Goal: Task Accomplishment & Management: Use online tool/utility

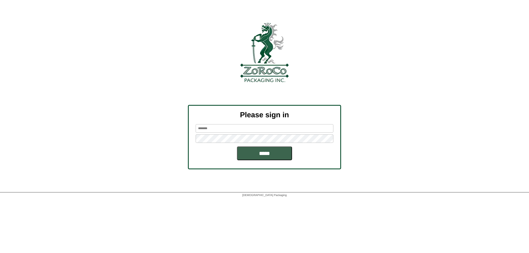
type input "******"
click at [260, 155] on input "*****" at bounding box center [264, 154] width 55 height 14
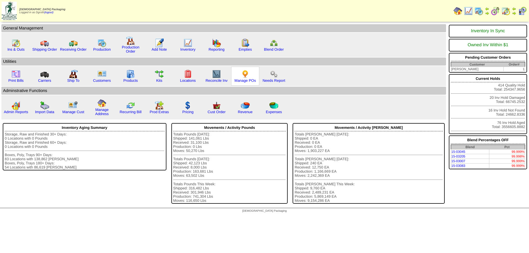
click at [247, 77] on img at bounding box center [245, 74] width 9 height 9
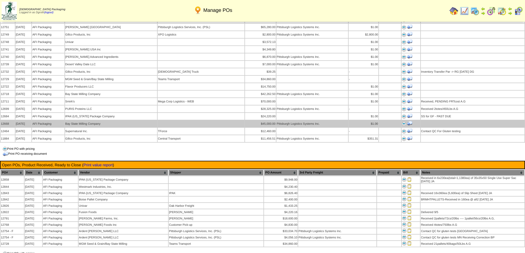
scroll to position [496, 0]
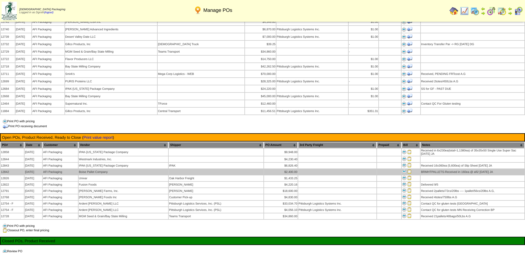
click at [409, 170] on img at bounding box center [409, 172] width 4 height 4
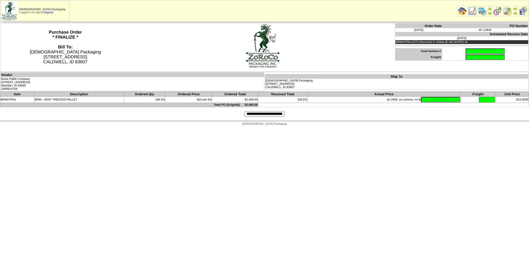
click at [476, 50] on input "text" at bounding box center [485, 52] width 39 height 6
type input "****"
click at [422, 98] on input "text" at bounding box center [440, 100] width 39 height 6
type input "*******"
click at [60, 129] on html "Zoroco Packaging Logged in as Dgroth (logout) Print All" at bounding box center [264, 64] width 529 height 129
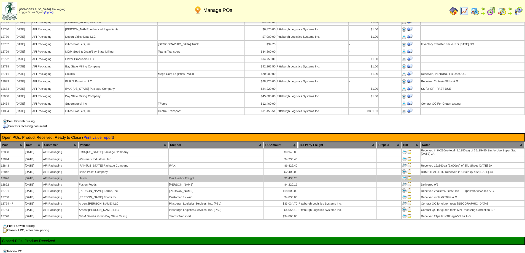
scroll to position [496, 0]
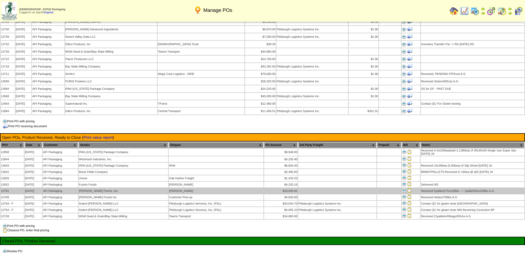
click at [120, 188] on td "[PERSON_NAME] Farms, Inc." at bounding box center [124, 191] width 90 height 6
click at [411, 189] on img at bounding box center [409, 191] width 4 height 4
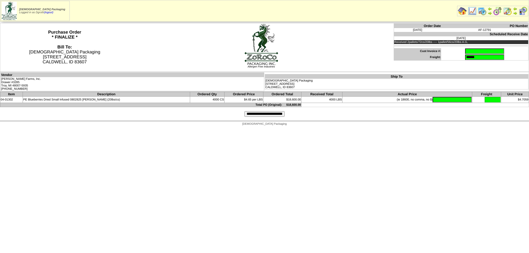
click at [465, 54] on input "text" at bounding box center [484, 52] width 39 height 6
type input "*********"
click at [437, 102] on input "text" at bounding box center [452, 100] width 39 height 6
type input "*"
type input "********"
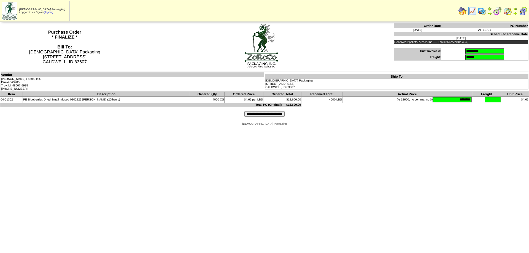
click at [252, 114] on input "**********" at bounding box center [265, 114] width 40 height 6
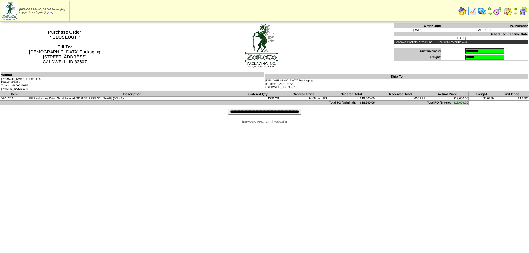
click at [229, 111] on input "**********" at bounding box center [264, 112] width 73 height 6
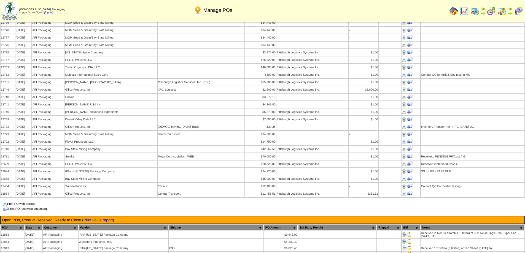
scroll to position [551, 0]
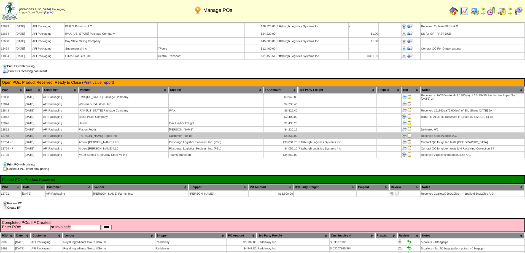
click at [410, 133] on img at bounding box center [409, 135] width 4 height 4
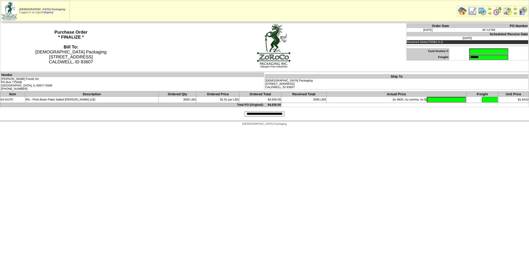
click at [469, 51] on input "text" at bounding box center [488, 52] width 39 height 6
type input "**********"
click at [427, 100] on input "text" at bounding box center [446, 100] width 39 height 6
type input "*******"
click at [266, 114] on input "**********" at bounding box center [265, 114] width 40 height 6
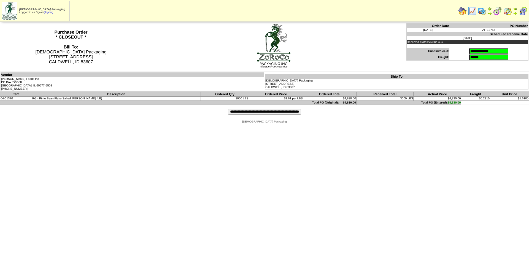
click at [257, 112] on input "**********" at bounding box center [264, 112] width 73 height 6
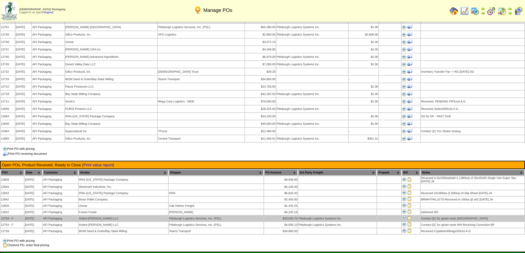
scroll to position [496, 0]
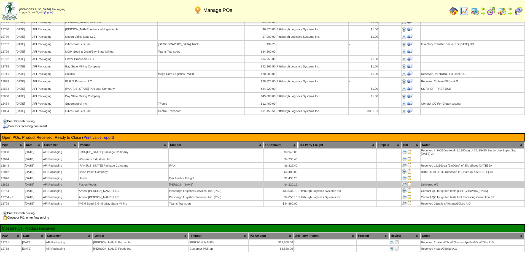
click at [100, 182] on td "Fusion Foods" at bounding box center [124, 185] width 90 height 6
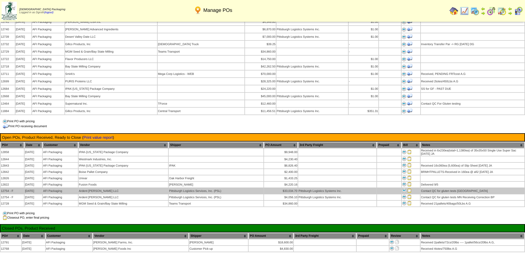
click at [410, 189] on img at bounding box center [409, 191] width 4 height 4
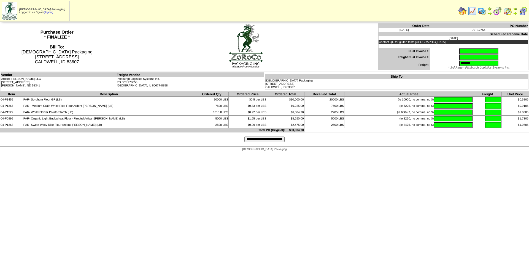
click at [462, 49] on input "text" at bounding box center [479, 52] width 39 height 6
type input "**********"
click at [447, 98] on input "text" at bounding box center [453, 100] width 39 height 6
type input "********"
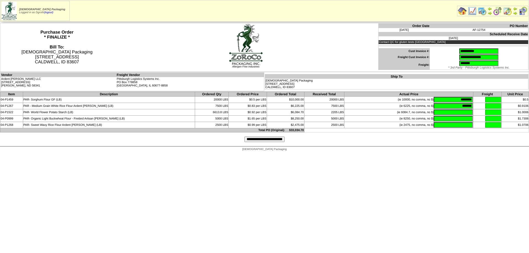
type input "*******"
click at [457, 114] on input "text" at bounding box center [453, 113] width 39 height 6
click at [471, 113] on input "*****" at bounding box center [453, 113] width 39 height 6
drag, startPoint x: 453, startPoint y: 113, endPoint x: 526, endPoint y: 106, distance: 73.7
click at [525, 105] on tbody "Item Description Ordered Qty Ordered Price Ordered Total Received Total Actual …" at bounding box center [264, 112] width 529 height 41
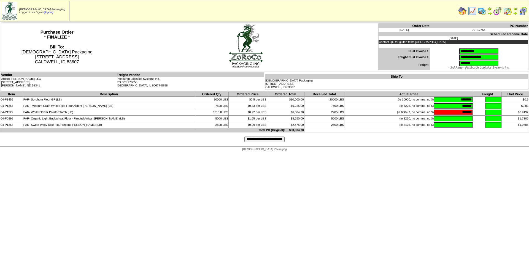
type input "*******"
click at [442, 118] on input "text" at bounding box center [453, 119] width 39 height 6
type input "*******"
click at [268, 142] on input "**********" at bounding box center [265, 140] width 40 height 6
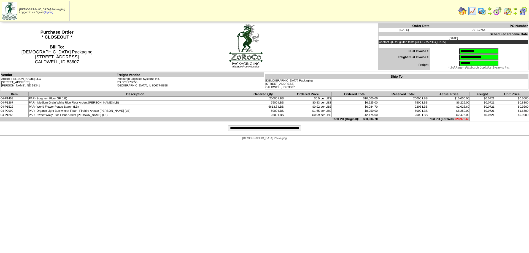
click at [275, 130] on input "**********" at bounding box center [264, 129] width 73 height 6
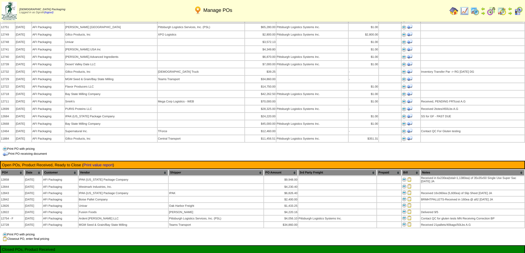
scroll to position [551, 0]
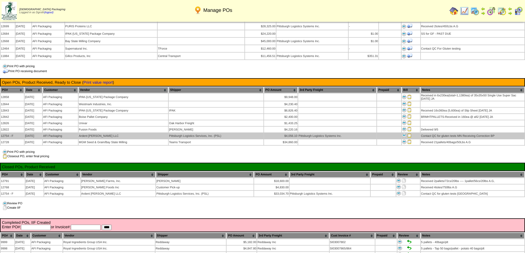
click at [410, 133] on img at bounding box center [409, 135] width 4 height 4
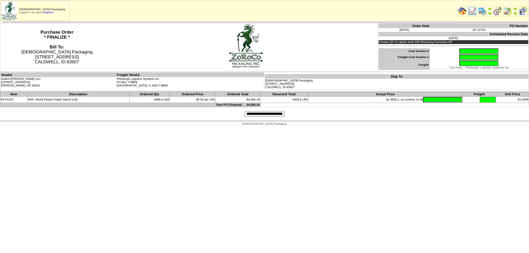
click at [460, 50] on input "text" at bounding box center [479, 52] width 39 height 6
type input "*"
type input "**********"
click at [436, 97] on input "text" at bounding box center [442, 100] width 39 height 6
click at [425, 98] on input "text" at bounding box center [442, 100] width 39 height 6
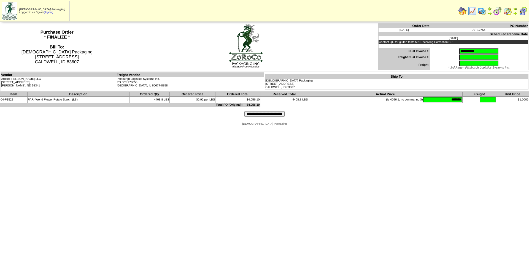
type input "*******"
click at [253, 116] on input "**********" at bounding box center [265, 114] width 40 height 6
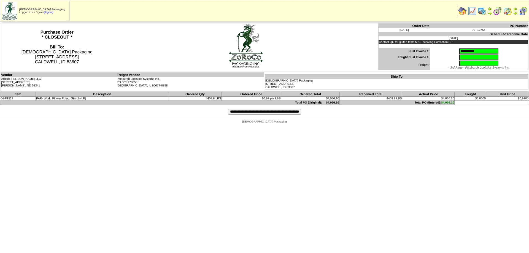
click at [240, 111] on input "**********" at bounding box center [264, 112] width 73 height 6
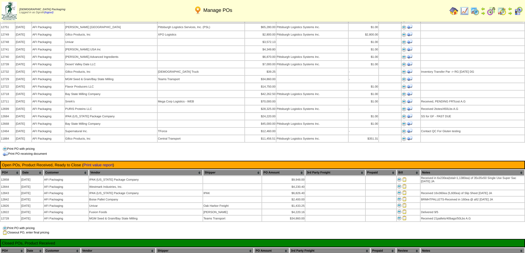
scroll to position [551, 0]
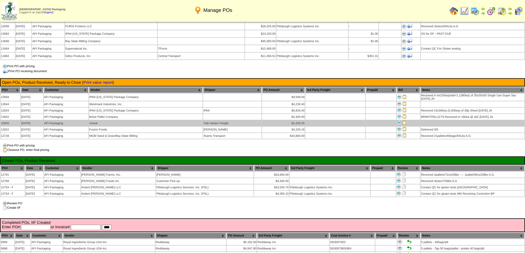
click at [403, 121] on img at bounding box center [404, 123] width 4 height 4
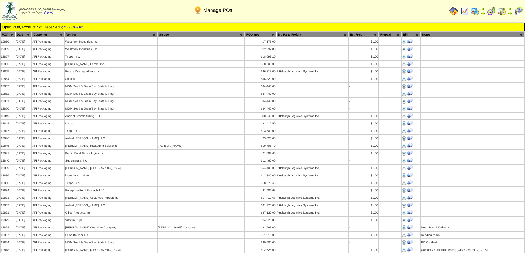
scroll to position [551, 0]
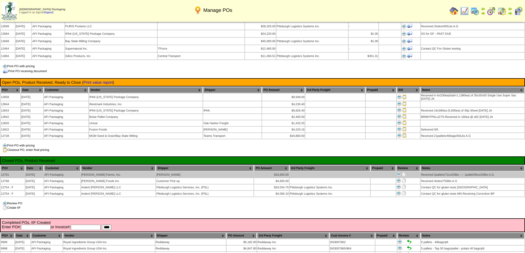
click at [403, 172] on img at bounding box center [404, 174] width 4 height 4
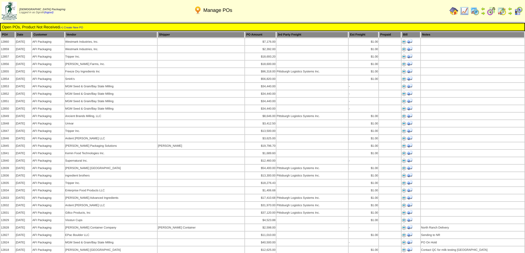
scroll to position [551, 0]
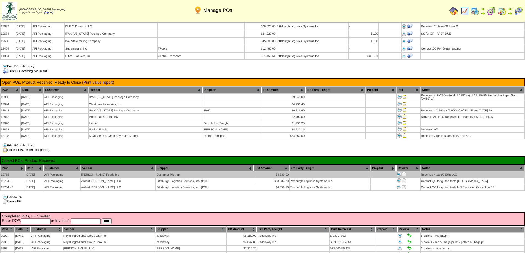
click at [403, 172] on img at bounding box center [404, 174] width 4 height 4
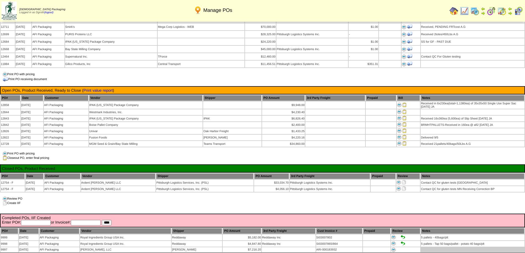
scroll to position [551, 0]
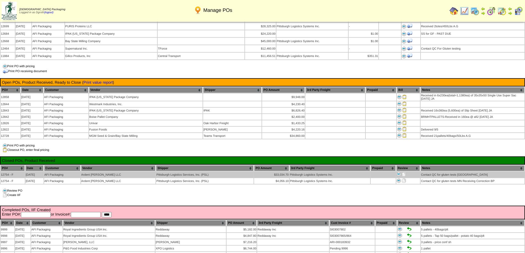
click at [402, 172] on img at bounding box center [404, 174] width 4 height 4
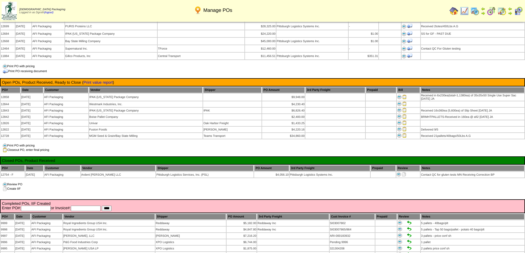
scroll to position [551, 0]
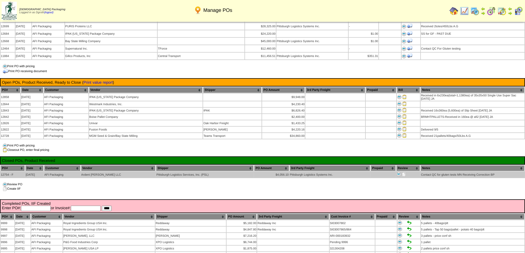
click at [402, 172] on img at bounding box center [404, 174] width 4 height 4
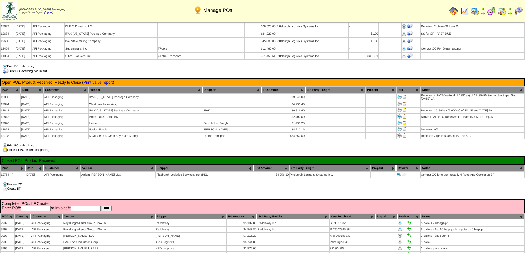
click at [407, 5] on td "Print All" at bounding box center [291, 11] width 313 height 21
click at [455, 9] on img at bounding box center [454, 11] width 9 height 9
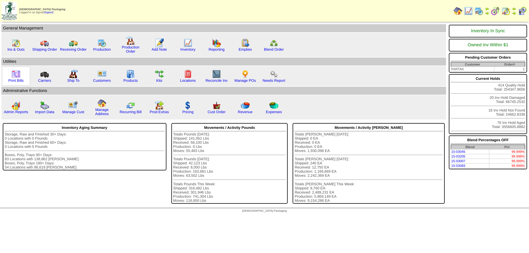
click at [19, 76] on img at bounding box center [16, 74] width 9 height 9
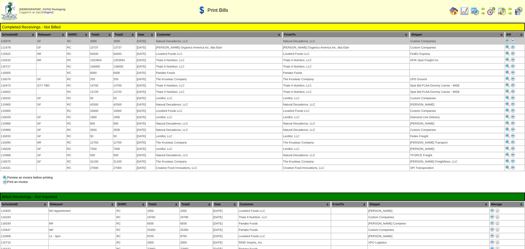
click at [511, 41] on img at bounding box center [513, 41] width 4 height 4
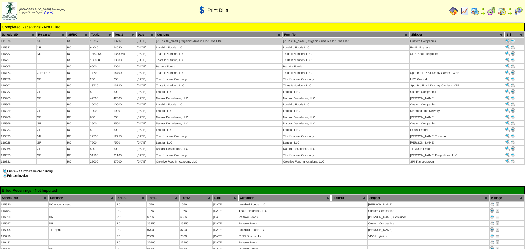
click at [511, 40] on img at bounding box center [513, 41] width 4 height 4
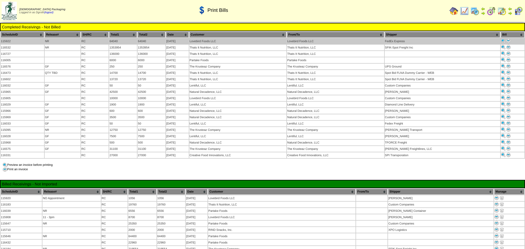
click at [509, 42] on img at bounding box center [508, 41] width 4 height 4
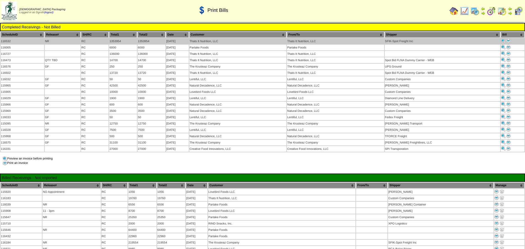
click at [509, 40] on img at bounding box center [508, 41] width 4 height 4
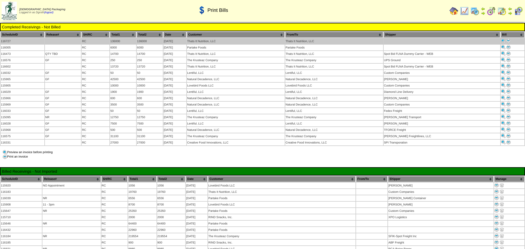
click at [508, 41] on img at bounding box center [508, 41] width 4 height 4
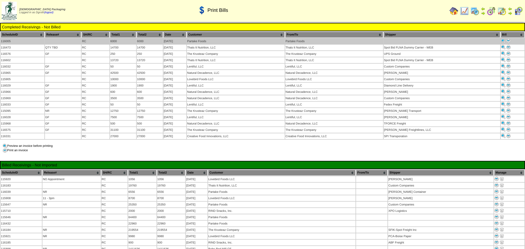
click at [509, 42] on img at bounding box center [508, 41] width 4 height 4
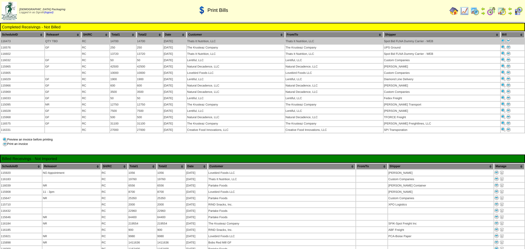
click at [508, 40] on img at bounding box center [508, 41] width 4 height 4
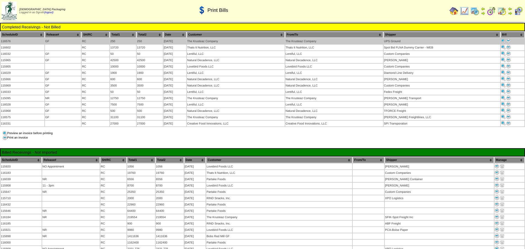
click at [508, 41] on img at bounding box center [508, 41] width 4 height 4
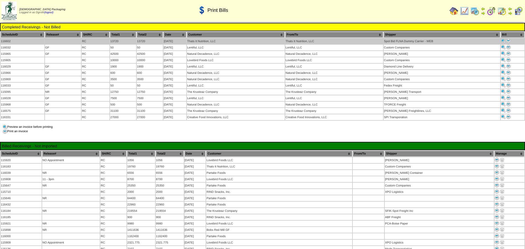
click at [509, 42] on img at bounding box center [508, 41] width 4 height 4
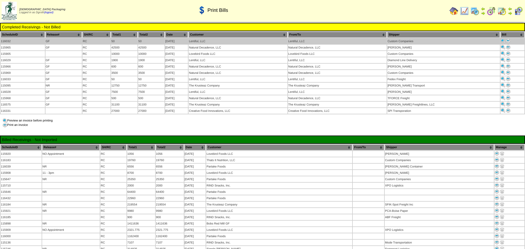
click at [506, 41] on img at bounding box center [508, 41] width 4 height 4
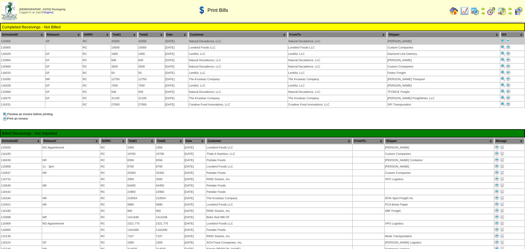
click at [506, 40] on img at bounding box center [508, 41] width 4 height 4
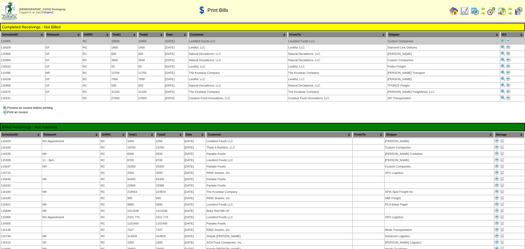
click at [508, 40] on img at bounding box center [508, 41] width 4 height 4
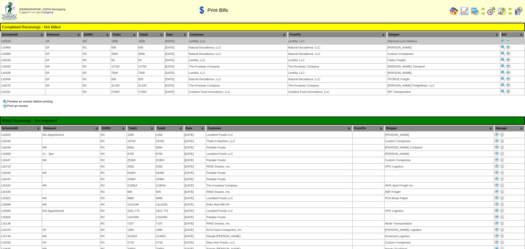
click at [507, 41] on img at bounding box center [508, 41] width 4 height 4
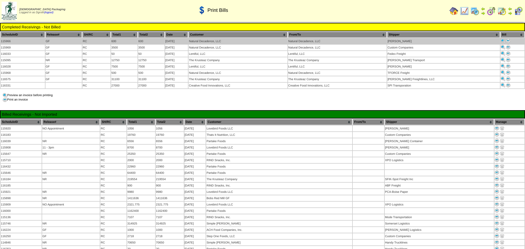
click at [507, 41] on img at bounding box center [508, 41] width 4 height 4
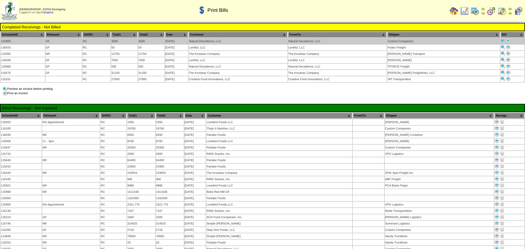
click at [507, 41] on img at bounding box center [508, 41] width 4 height 4
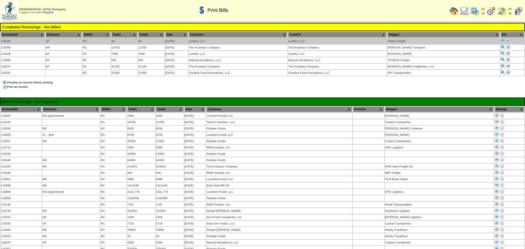
click at [506, 42] on img at bounding box center [508, 41] width 4 height 4
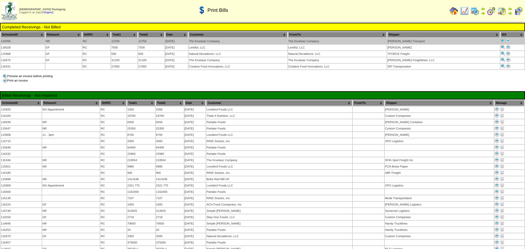
click at [507, 42] on img at bounding box center [508, 41] width 4 height 4
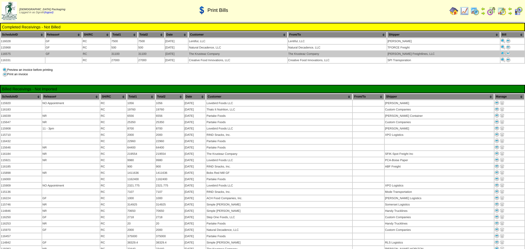
click at [506, 53] on img at bounding box center [508, 53] width 4 height 4
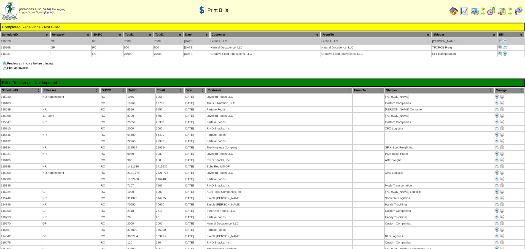
click at [505, 39] on img at bounding box center [505, 41] width 4 height 4
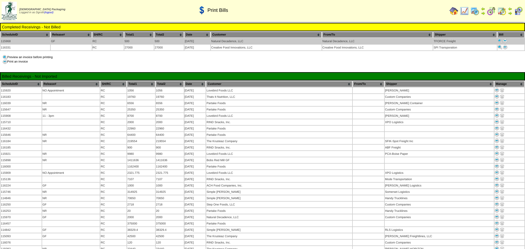
click at [505, 41] on img at bounding box center [505, 41] width 4 height 4
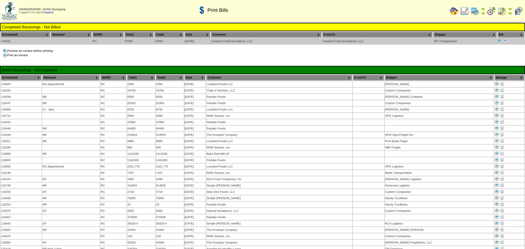
click at [507, 40] on img at bounding box center [505, 41] width 4 height 4
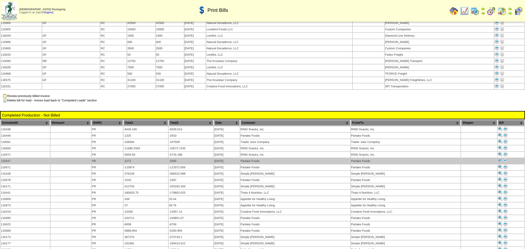
scroll to position [386, 0]
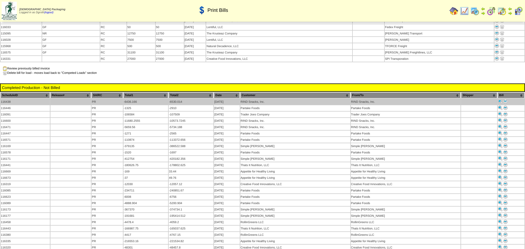
click at [506, 99] on img at bounding box center [505, 101] width 4 height 4
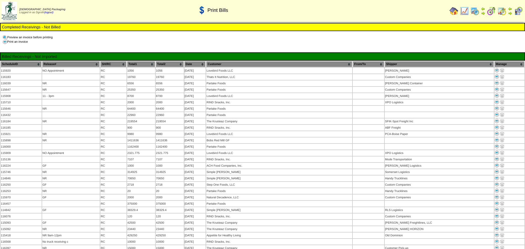
scroll to position [386, 0]
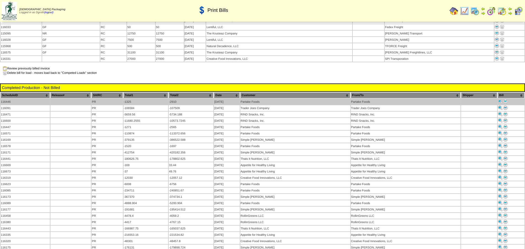
click at [505, 99] on img at bounding box center [505, 101] width 4 height 4
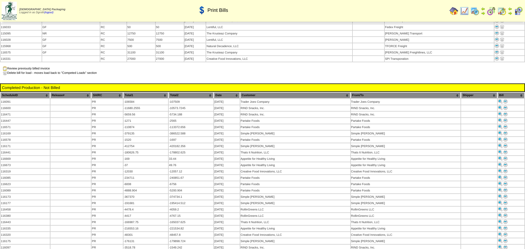
scroll to position [386, 0]
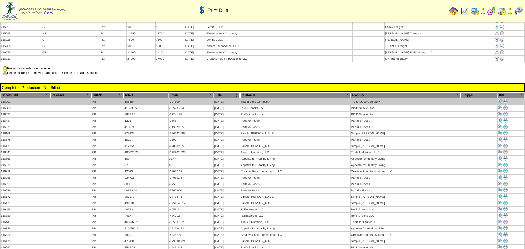
click at [507, 99] on img at bounding box center [505, 101] width 4 height 4
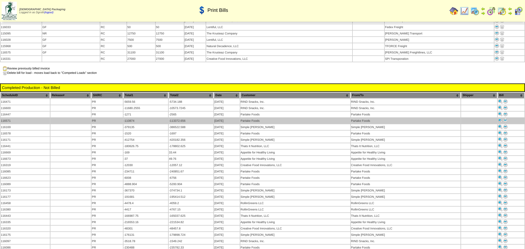
scroll to position [386, 0]
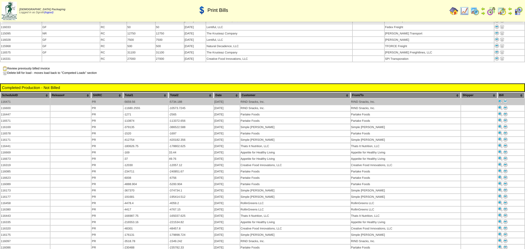
click at [505, 99] on img at bounding box center [505, 101] width 4 height 4
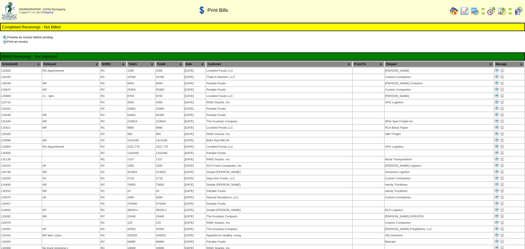
scroll to position [386, 0]
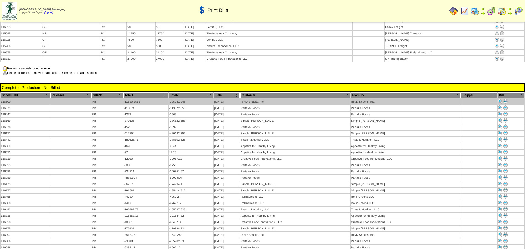
click at [504, 99] on img at bounding box center [505, 101] width 4 height 4
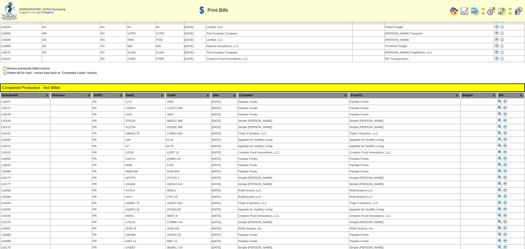
scroll to position [386, 0]
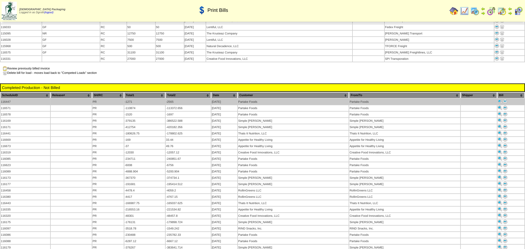
click at [505, 99] on img at bounding box center [505, 101] width 4 height 4
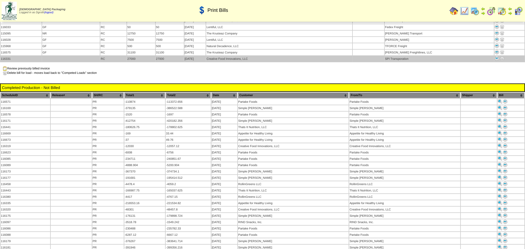
scroll to position [386, 0]
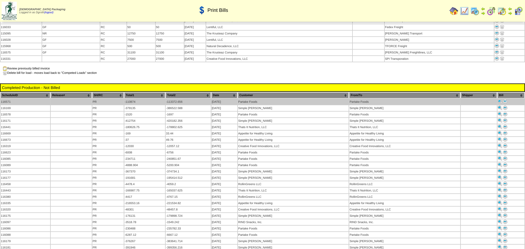
click at [506, 99] on img at bounding box center [505, 101] width 4 height 4
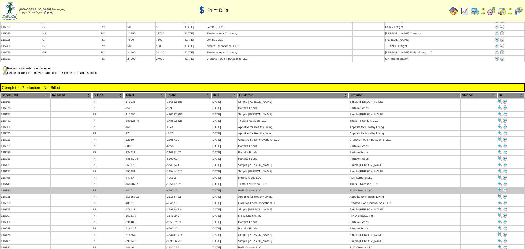
scroll to position [386, 0]
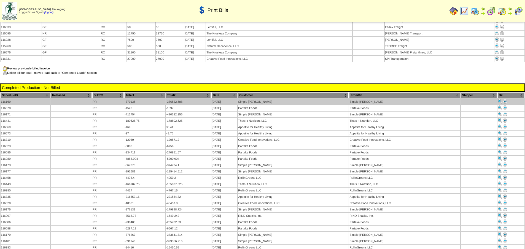
click at [504, 99] on img at bounding box center [505, 101] width 4 height 4
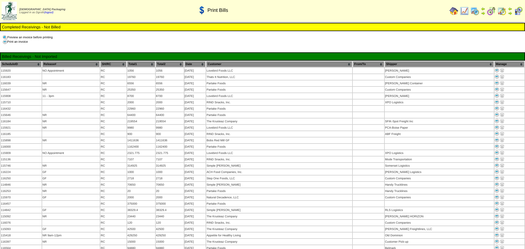
scroll to position [386, 0]
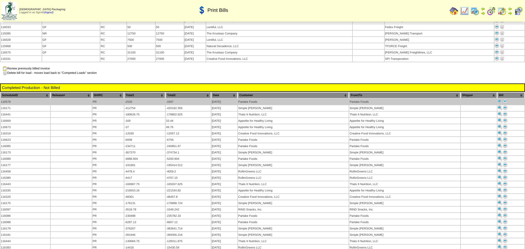
click at [505, 99] on img at bounding box center [505, 101] width 4 height 4
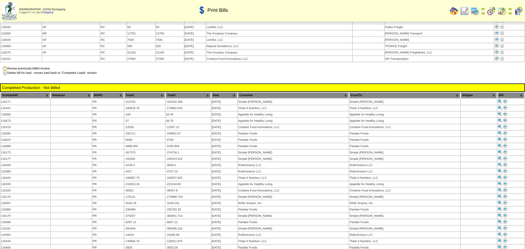
scroll to position [386, 0]
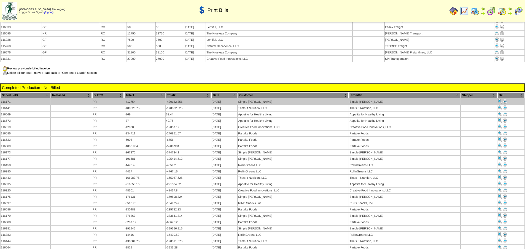
click at [506, 99] on img at bounding box center [505, 101] width 4 height 4
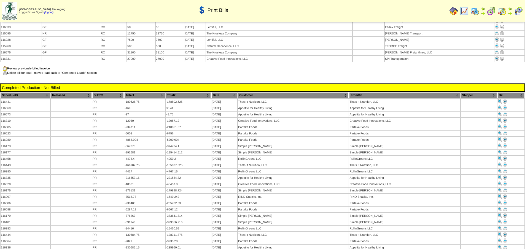
scroll to position [386, 0]
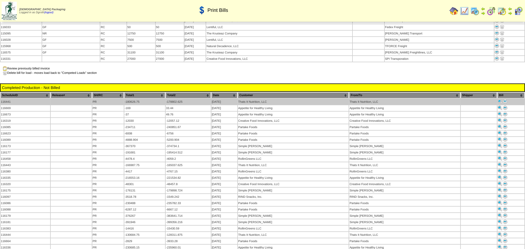
click at [506, 99] on img at bounding box center [505, 101] width 4 height 4
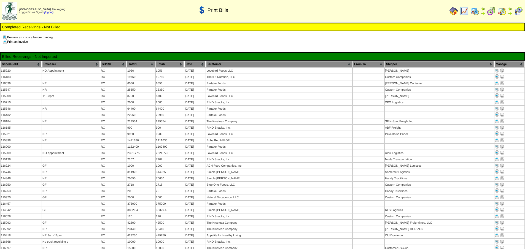
scroll to position [386, 0]
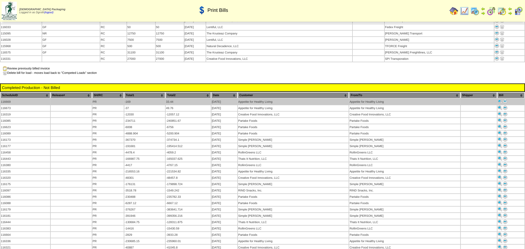
click at [505, 99] on img at bounding box center [505, 101] width 4 height 4
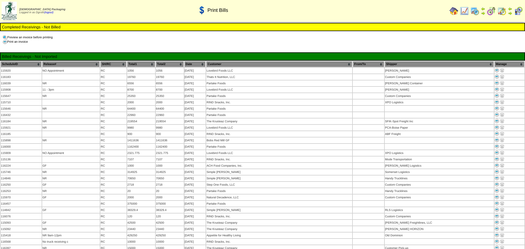
scroll to position [386, 0]
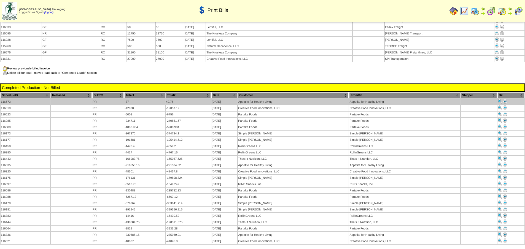
click at [505, 99] on img at bounding box center [505, 101] width 4 height 4
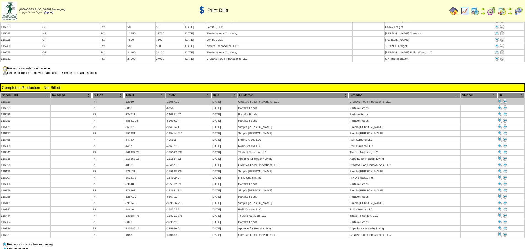
scroll to position [386, 0]
click at [506, 99] on img at bounding box center [505, 101] width 4 height 4
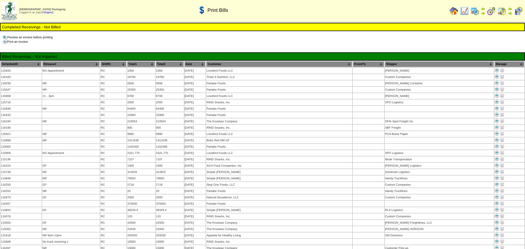
scroll to position [386, 0]
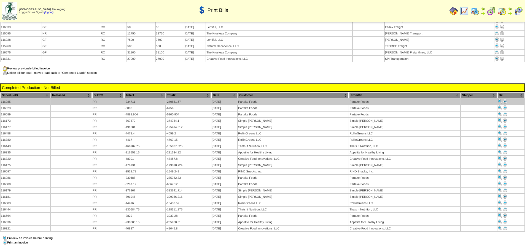
click at [504, 99] on img at bounding box center [505, 101] width 4 height 4
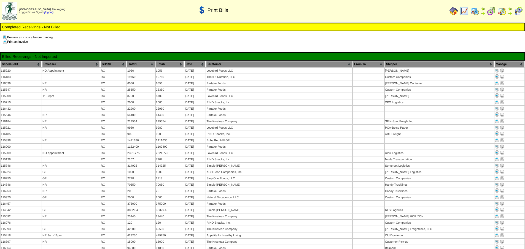
scroll to position [386, 0]
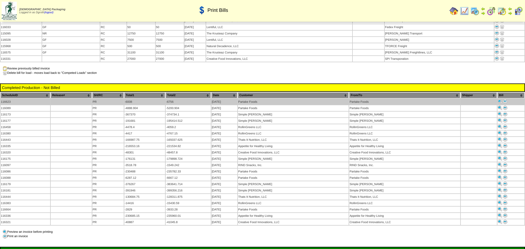
click at [504, 99] on img at bounding box center [505, 101] width 4 height 4
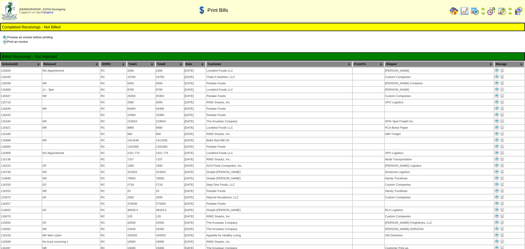
scroll to position [386, 0]
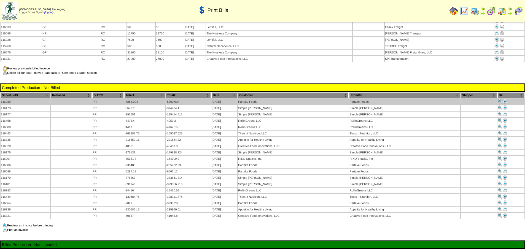
click at [506, 99] on img at bounding box center [505, 101] width 4 height 4
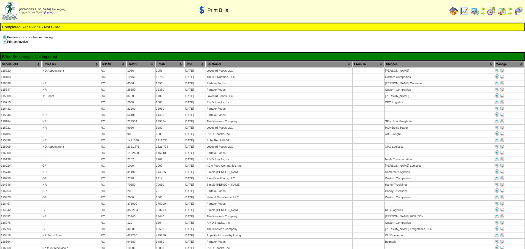
scroll to position [386, 0]
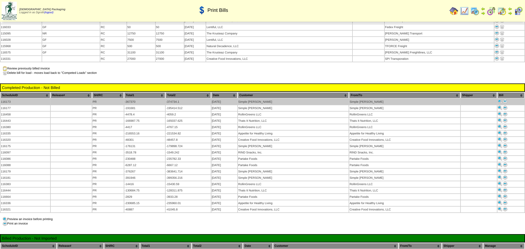
click at [506, 99] on img at bounding box center [505, 101] width 4 height 4
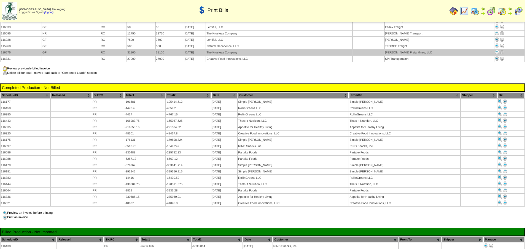
scroll to position [386, 0]
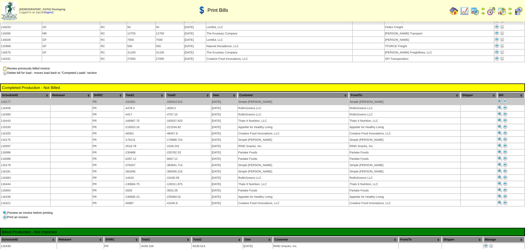
click at [506, 99] on img at bounding box center [505, 101] width 4 height 4
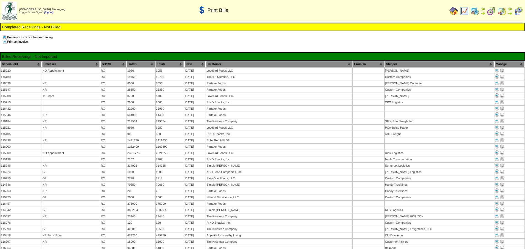
scroll to position [386, 0]
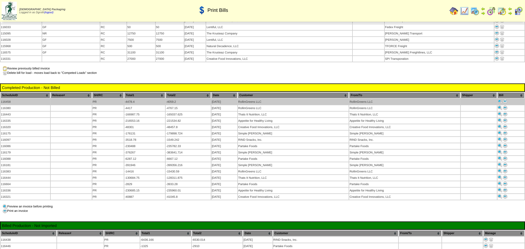
click at [505, 99] on img at bounding box center [505, 101] width 4 height 4
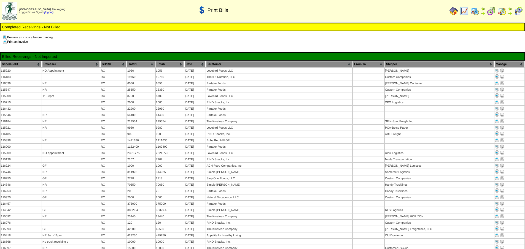
scroll to position [386, 0]
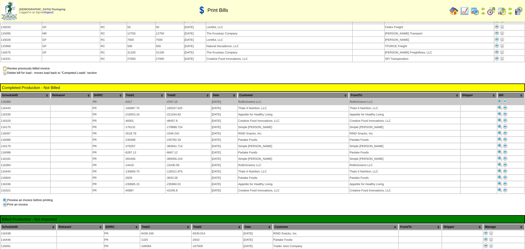
click at [505, 99] on img at bounding box center [505, 101] width 4 height 4
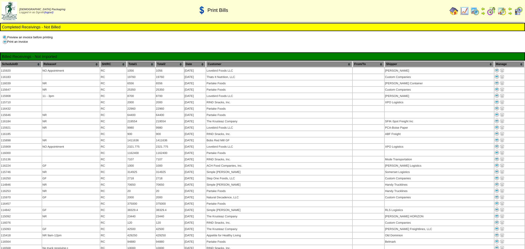
scroll to position [386, 0]
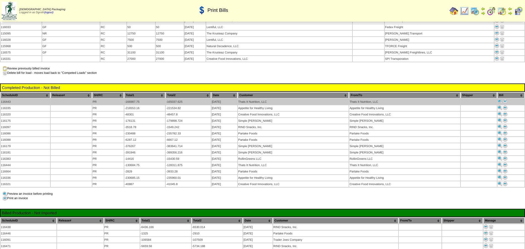
click at [505, 99] on img at bounding box center [505, 101] width 4 height 4
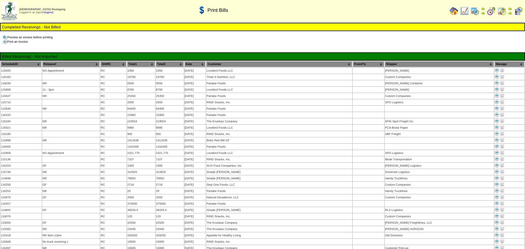
scroll to position [386, 0]
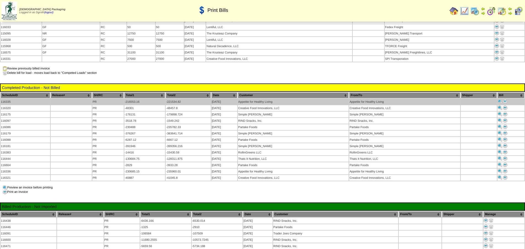
click at [507, 99] on img at bounding box center [505, 101] width 4 height 4
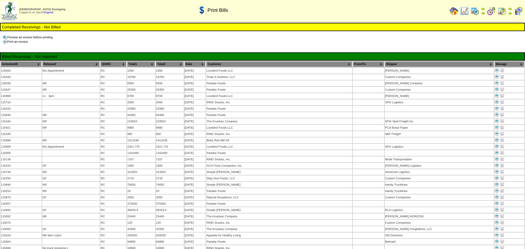
scroll to position [386, 0]
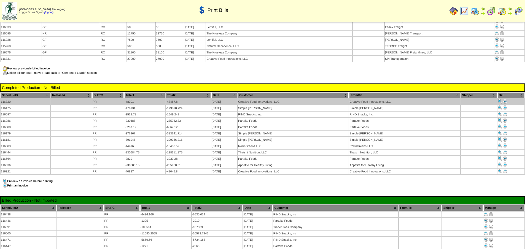
click at [505, 99] on img at bounding box center [505, 101] width 4 height 4
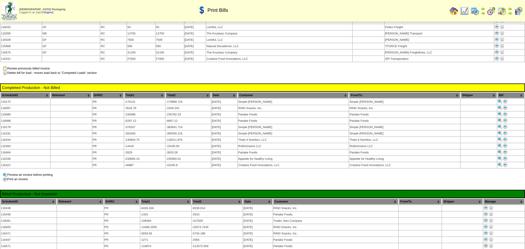
scroll to position [386, 0]
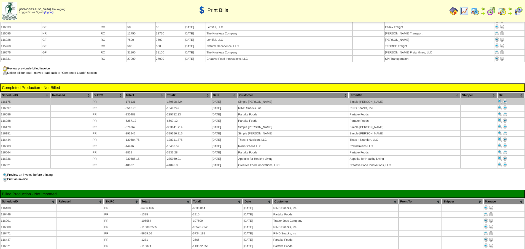
click at [504, 99] on img at bounding box center [505, 101] width 4 height 4
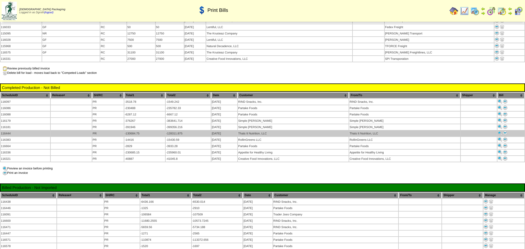
scroll to position [386, 0]
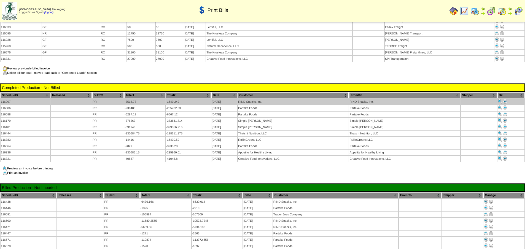
click at [504, 99] on img at bounding box center [505, 101] width 4 height 4
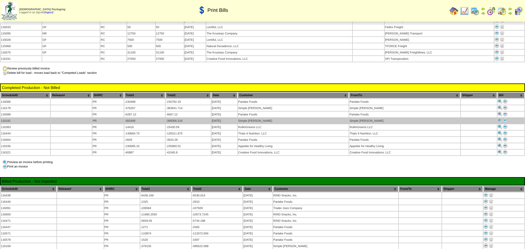
scroll to position [386, 0]
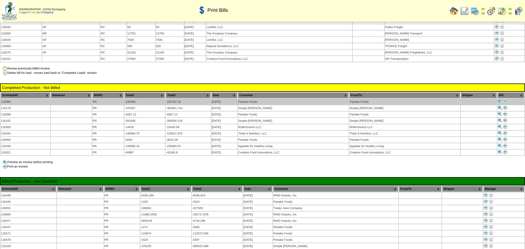
click at [505, 99] on img at bounding box center [505, 101] width 4 height 4
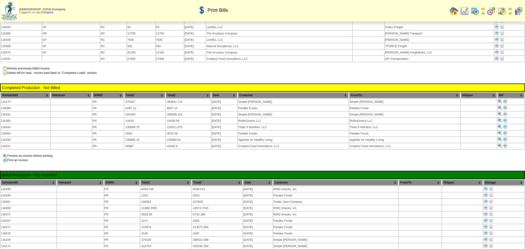
scroll to position [386, 0]
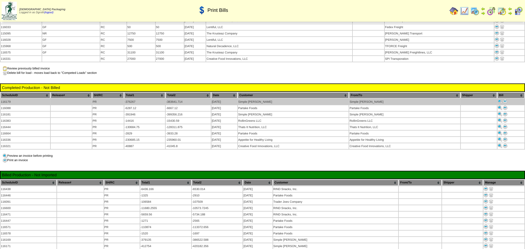
click at [506, 99] on img at bounding box center [505, 101] width 4 height 4
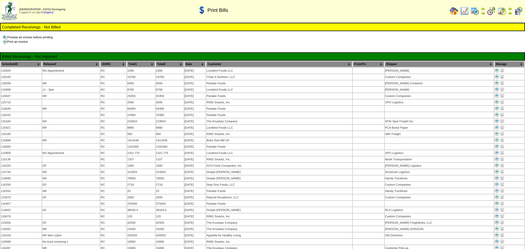
scroll to position [386, 0]
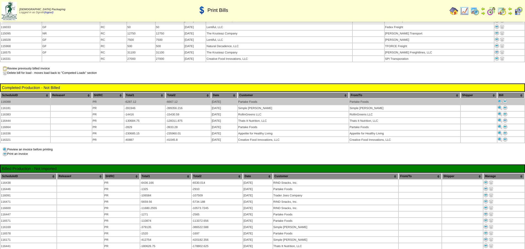
click at [506, 99] on img at bounding box center [505, 101] width 4 height 4
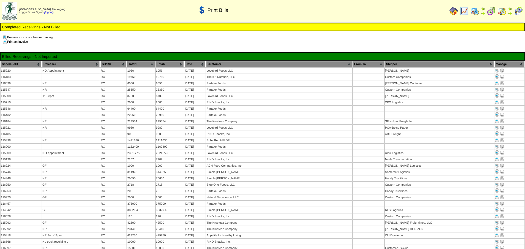
scroll to position [386, 0]
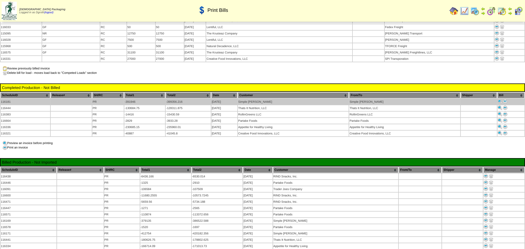
click at [506, 99] on img at bounding box center [505, 101] width 4 height 4
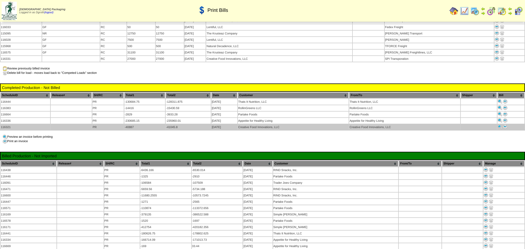
scroll to position [386, 0]
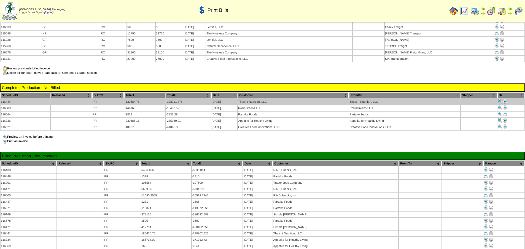
click at [505, 99] on img at bounding box center [505, 101] width 4 height 4
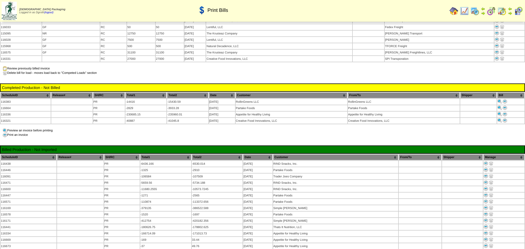
scroll to position [386, 0]
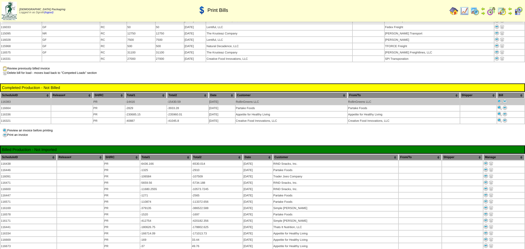
click at [506, 99] on img at bounding box center [505, 101] width 4 height 4
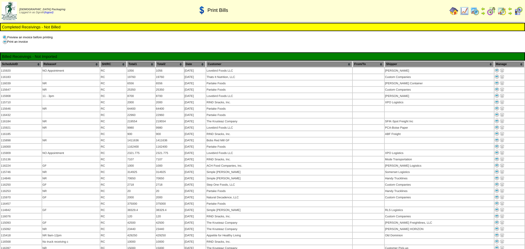
scroll to position [386, 0]
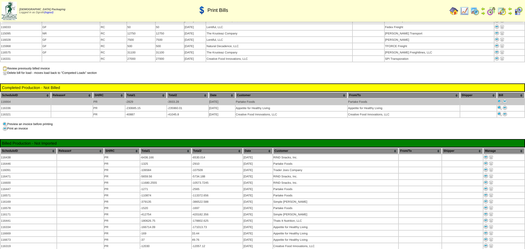
click at [505, 99] on img at bounding box center [505, 101] width 4 height 4
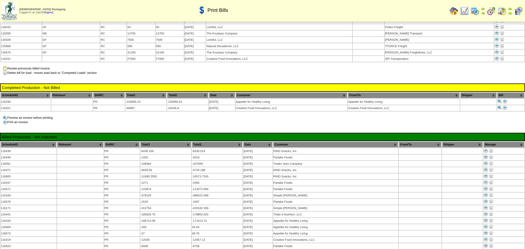
scroll to position [386, 0]
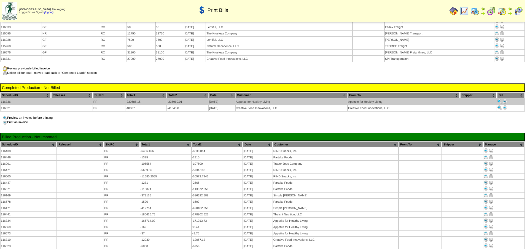
click at [506, 99] on img at bounding box center [505, 101] width 4 height 4
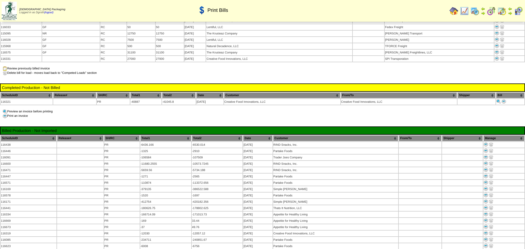
scroll to position [386, 0]
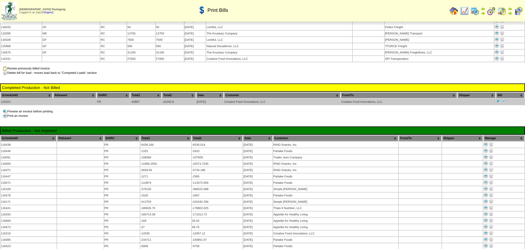
click at [504, 99] on img at bounding box center [504, 101] width 4 height 4
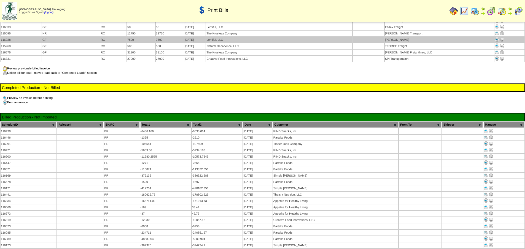
scroll to position [386, 0]
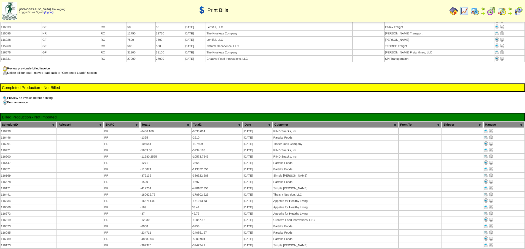
click at [53, 14] on td "Zoroco Packaging Logged in as Dgroth (logout)" at bounding box center [44, 11] width 51 height 20
click at [53, 13] on link "(logout)" at bounding box center [48, 12] width 9 height 3
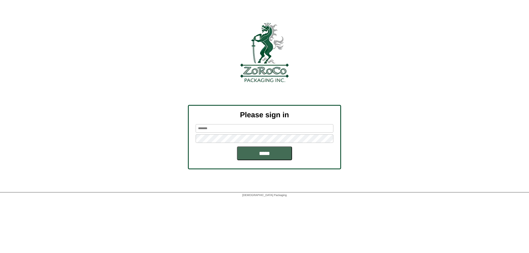
type input "******"
click at [268, 152] on input "*****" at bounding box center [264, 154] width 55 height 14
